Goal: Task Accomplishment & Management: Use online tool/utility

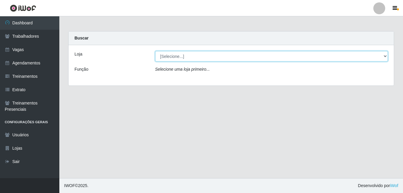
click at [170, 59] on select "[Selecione...] [GEOGRAPHIC_DATA] - [DATE][GEOGRAPHIC_DATA]" at bounding box center [271, 56] width 233 height 10
select select "471"
click at [155, 51] on select "[Selecione...] [GEOGRAPHIC_DATA] - [DATE][GEOGRAPHIC_DATA]" at bounding box center [271, 56] width 233 height 10
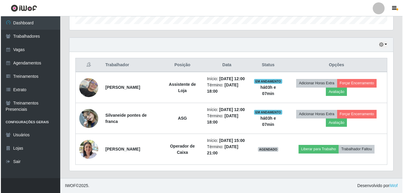
scroll to position [207, 0]
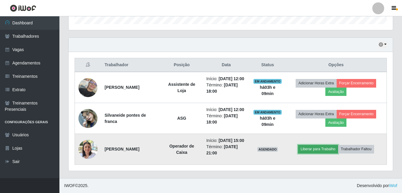
click at [317, 148] on button "Liberar para Trabalho" at bounding box center [318, 149] width 40 height 8
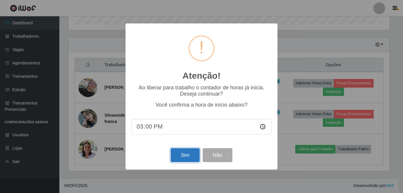
click at [181, 156] on button "Sim" at bounding box center [185, 155] width 29 height 14
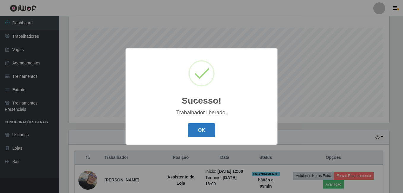
click at [193, 131] on button "OK" at bounding box center [202, 130] width 28 height 14
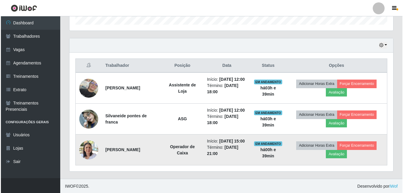
scroll to position [177, 0]
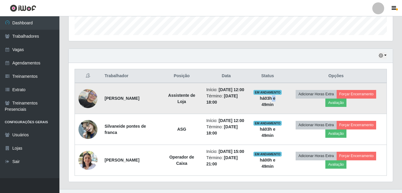
drag, startPoint x: 284, startPoint y: 101, endPoint x: 281, endPoint y: 101, distance: 3.0
click at [275, 101] on strong "há 03 h e 49 min" at bounding box center [267, 101] width 15 height 11
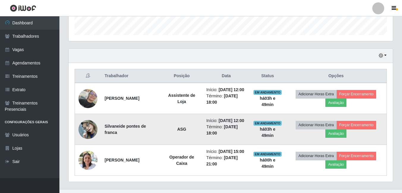
click at [275, 138] on strong "há 03 h e 49 min" at bounding box center [267, 132] width 15 height 11
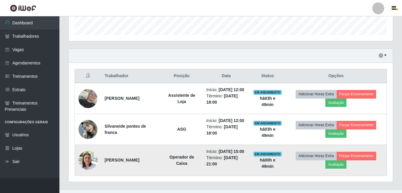
drag, startPoint x: 282, startPoint y: 139, endPoint x: 295, endPoint y: 172, distance: 35.4
click at [285, 172] on td "EM ANDAMENTO há 00 h e 49 min" at bounding box center [267, 160] width 36 height 31
click at [275, 169] on strong "há 00 h e 49 min" at bounding box center [267, 163] width 15 height 11
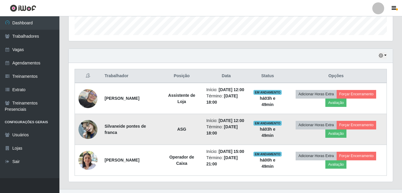
drag, startPoint x: 281, startPoint y: 177, endPoint x: 315, endPoint y: 144, distance: 47.5
click at [312, 145] on td "Adicionar Horas Extra Forçar Encerramento Avaliação" at bounding box center [335, 129] width 101 height 31
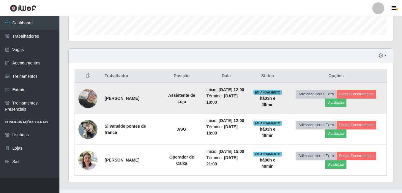
click at [318, 113] on td "Adicionar Horas Extra Forçar Encerramento Avaliação" at bounding box center [335, 98] width 101 height 31
click at [86, 104] on img at bounding box center [87, 98] width 19 height 19
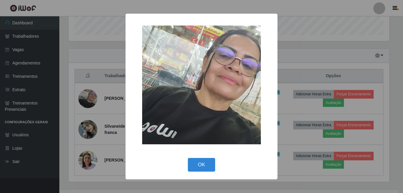
click at [98, 146] on div "× OK Cancel" at bounding box center [201, 96] width 403 height 193
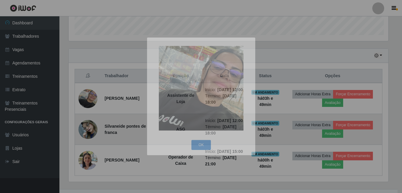
scroll to position [123, 324]
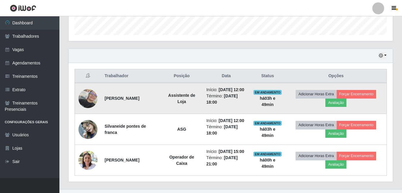
click at [86, 101] on img at bounding box center [87, 98] width 19 height 19
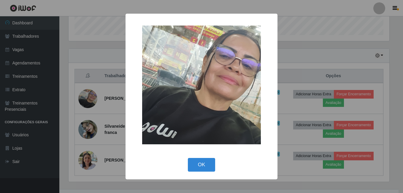
click at [105, 139] on div "× OK Cancel" at bounding box center [201, 96] width 403 height 193
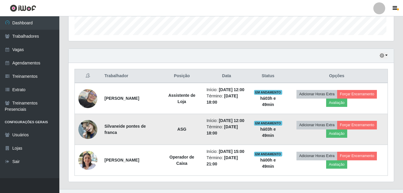
scroll to position [123, 324]
click at [87, 141] on img at bounding box center [87, 129] width 19 height 25
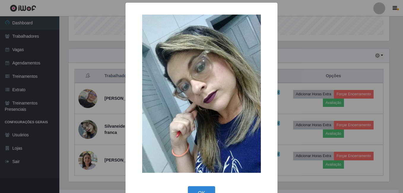
click at [103, 149] on div "× OK Cancel" at bounding box center [201, 96] width 403 height 193
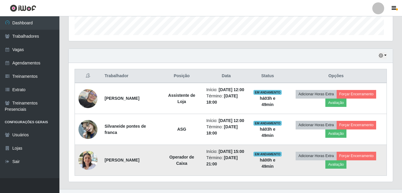
scroll to position [123, 324]
click at [92, 173] on img at bounding box center [87, 160] width 19 height 25
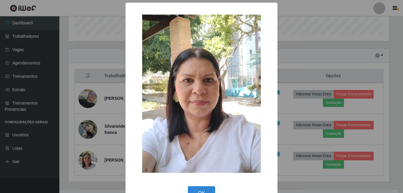
click at [279, 117] on div "× OK Cancel" at bounding box center [201, 96] width 403 height 193
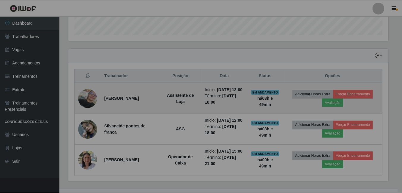
scroll to position [123, 324]
